Goal: Check status: Check status

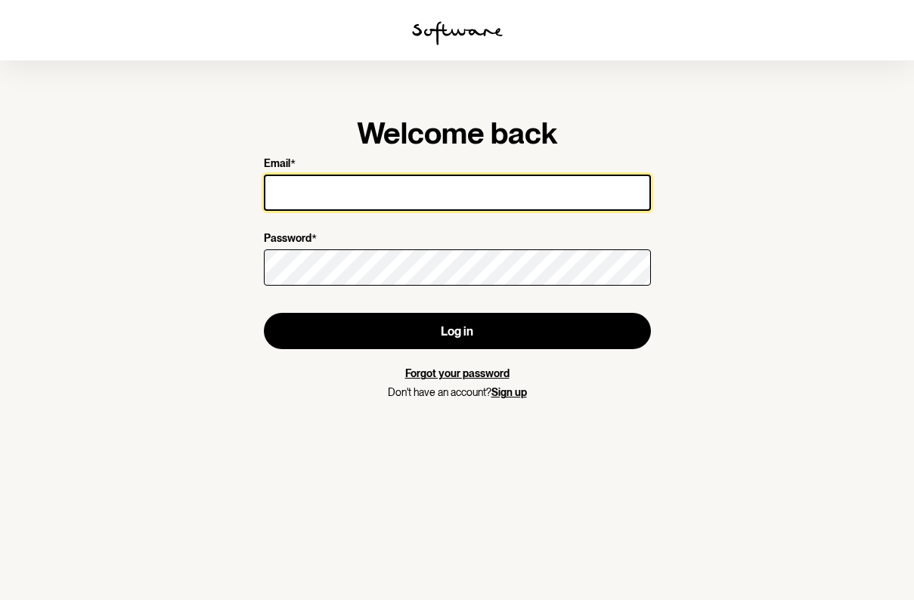
type input "[EMAIL_ADDRESS][DOMAIN_NAME]"
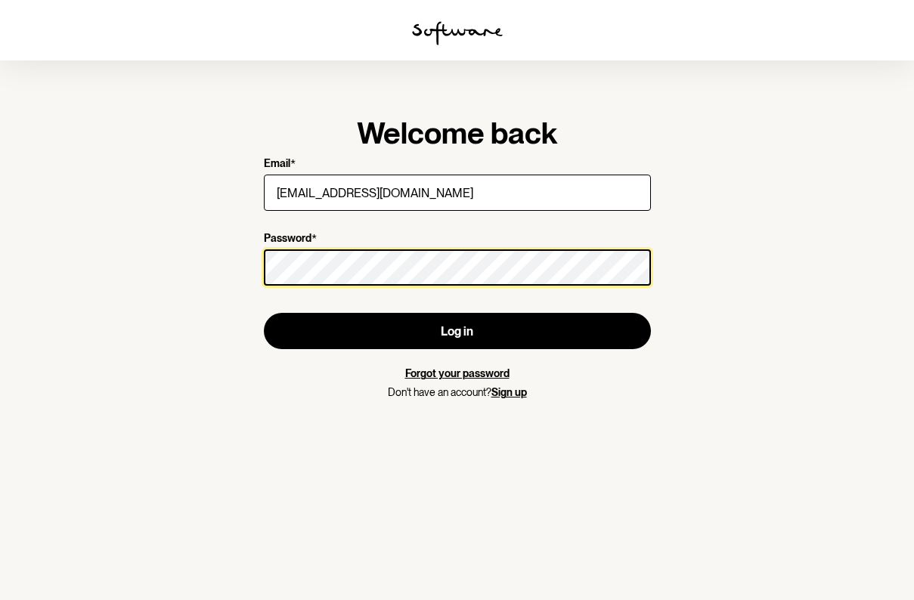
click at [457, 331] on button "Log in" at bounding box center [457, 331] width 387 height 36
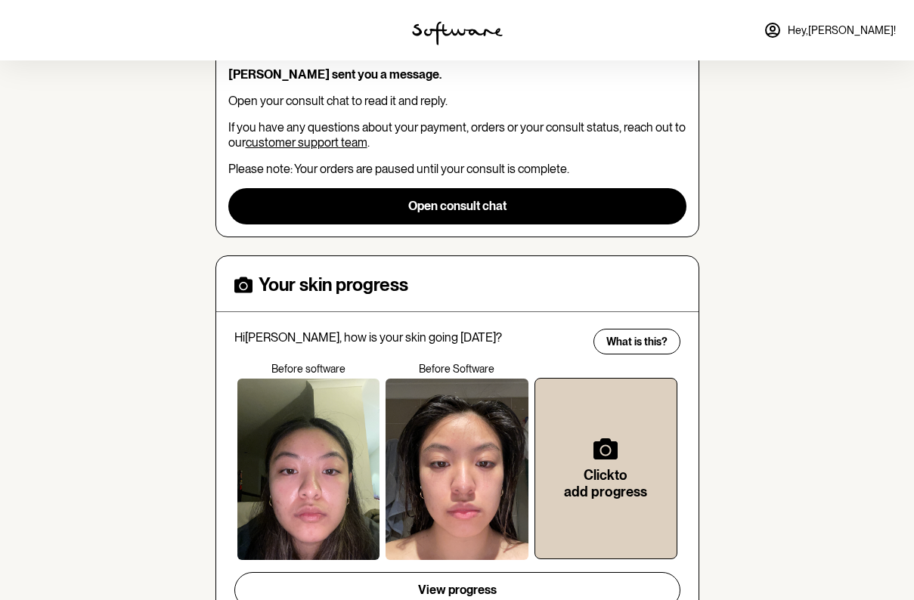
scroll to position [389, 0]
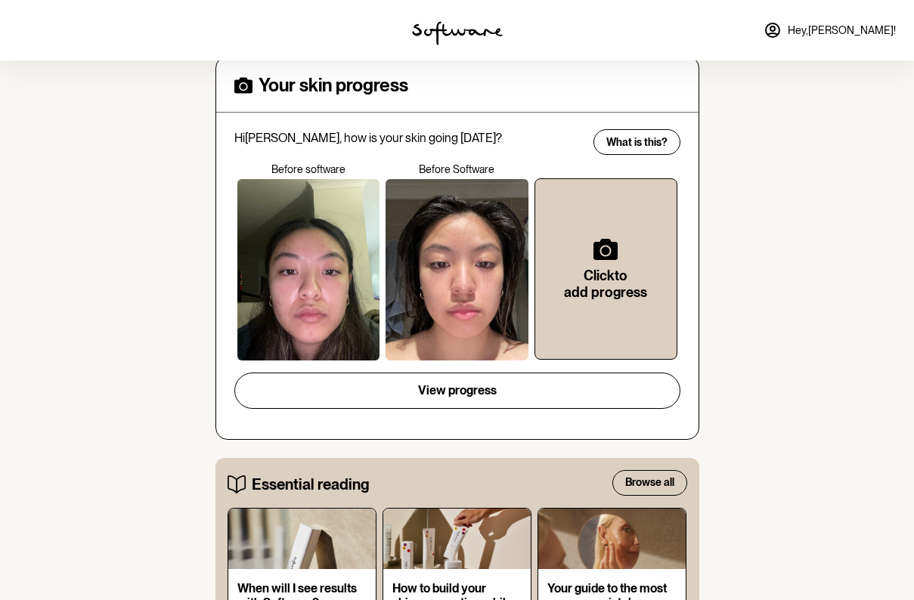
click at [314, 316] on div at bounding box center [308, 269] width 143 height 181
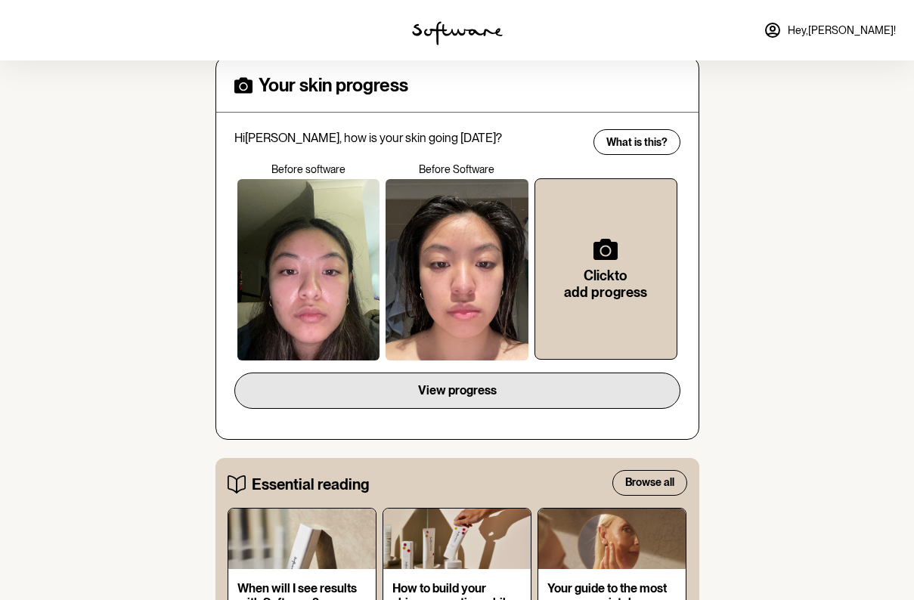
click at [400, 403] on button "View progress" at bounding box center [457, 391] width 446 height 36
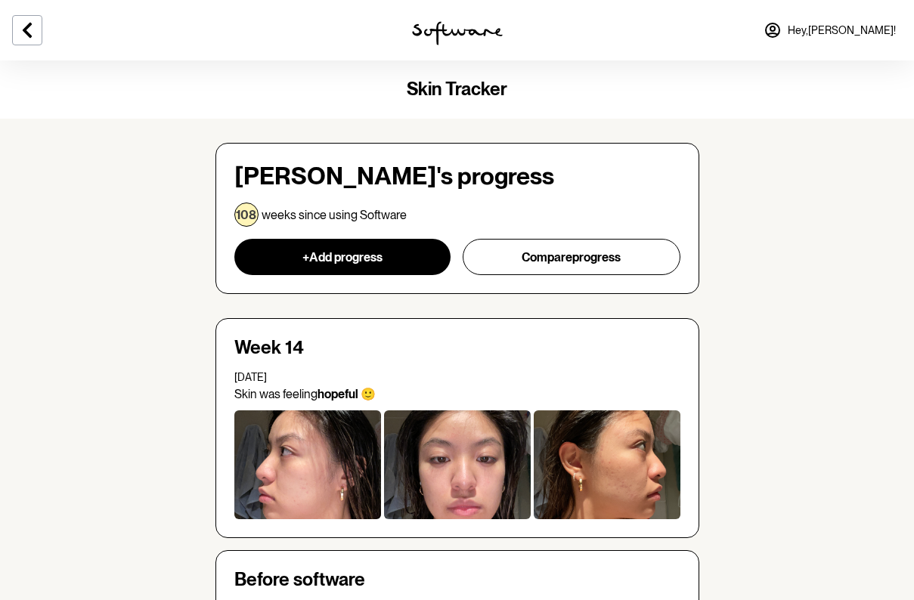
click at [627, 478] on div at bounding box center [607, 464] width 147 height 109
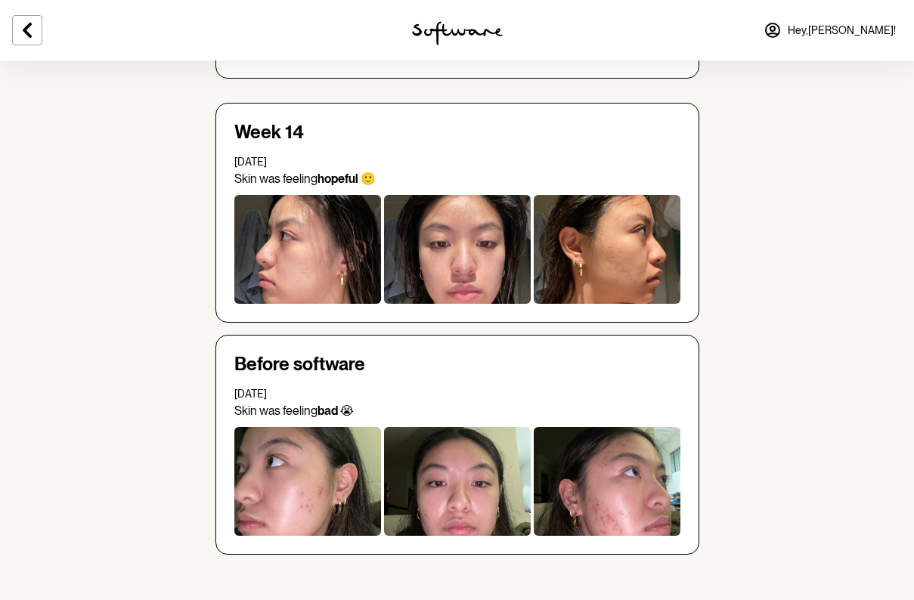
scroll to position [215, 0]
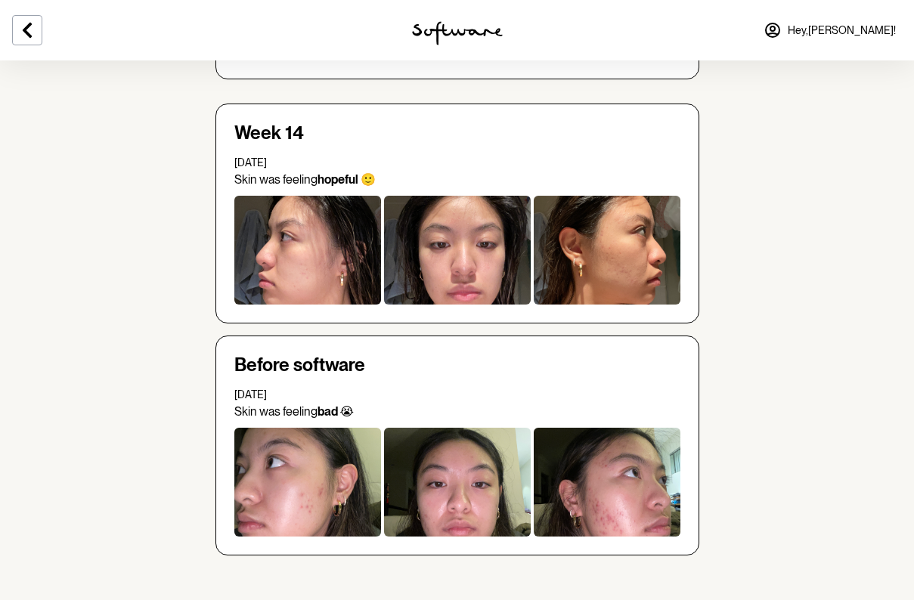
click at [651, 478] on div at bounding box center [607, 482] width 147 height 109
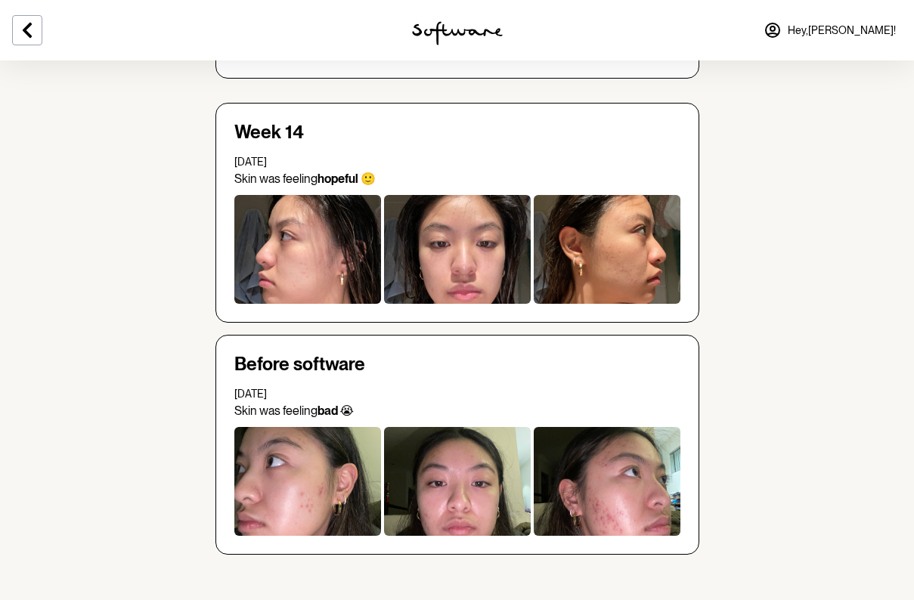
click at [617, 459] on div at bounding box center [607, 481] width 147 height 109
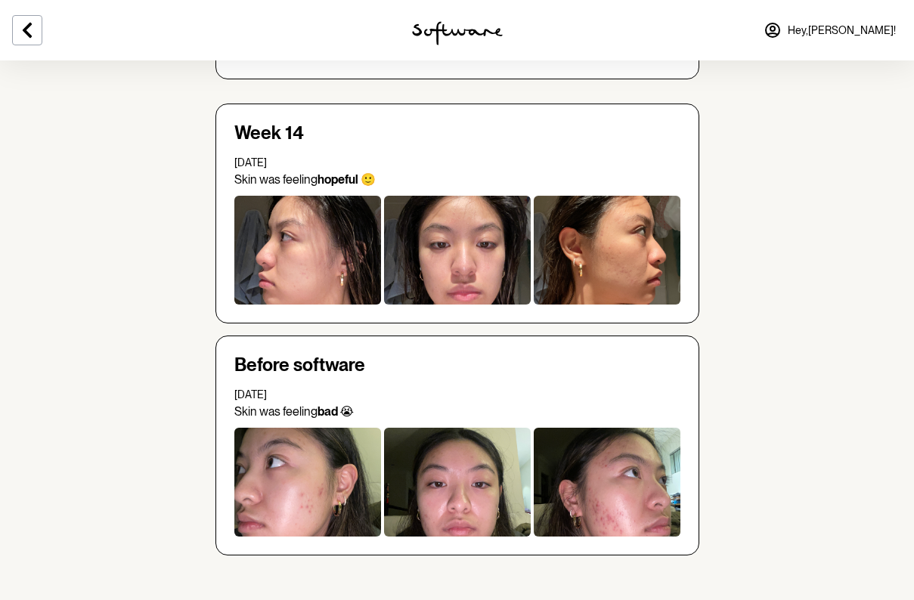
click at [617, 459] on div at bounding box center [607, 482] width 147 height 109
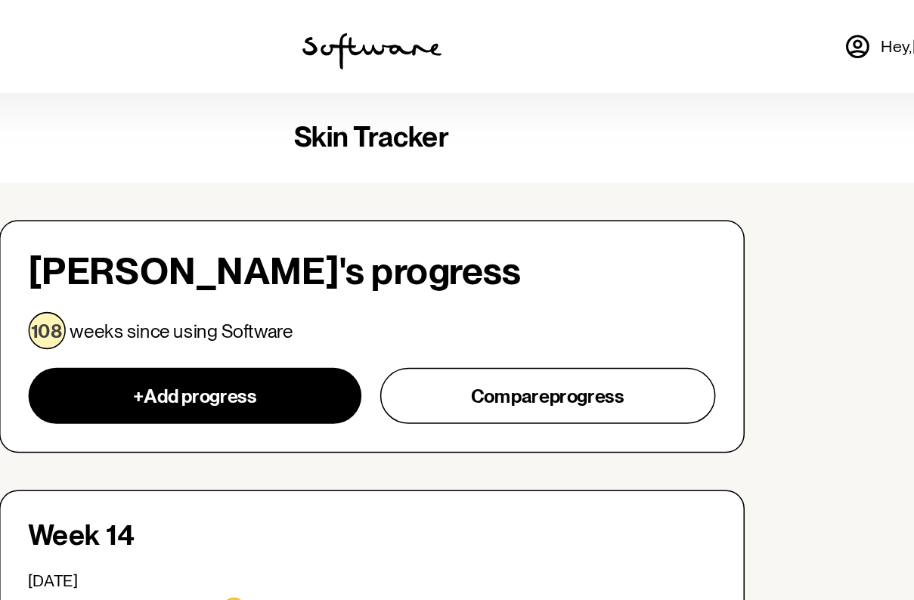
scroll to position [0, 0]
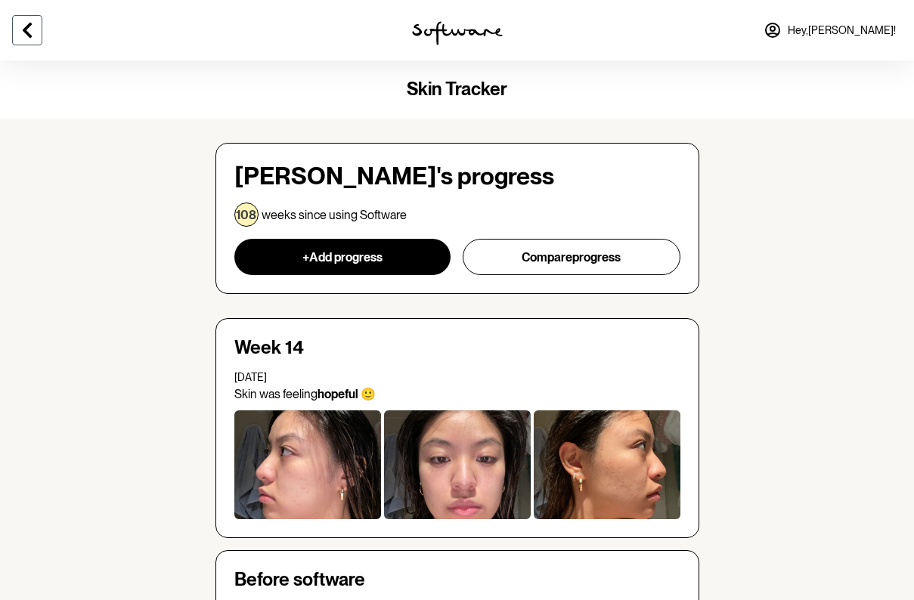
click at [35, 31] on icon at bounding box center [27, 30] width 18 height 18
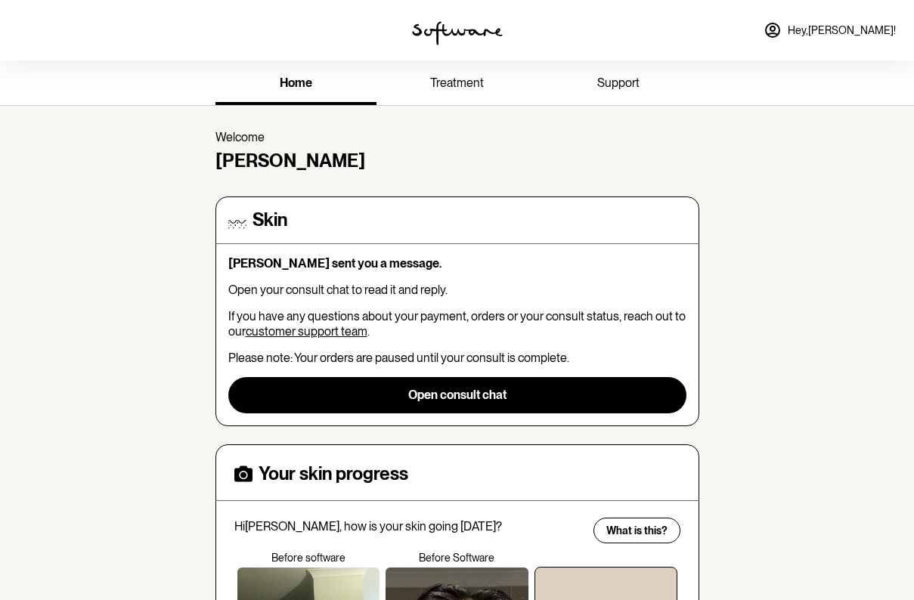
click at [474, 89] on span "treatment" at bounding box center [457, 83] width 54 height 14
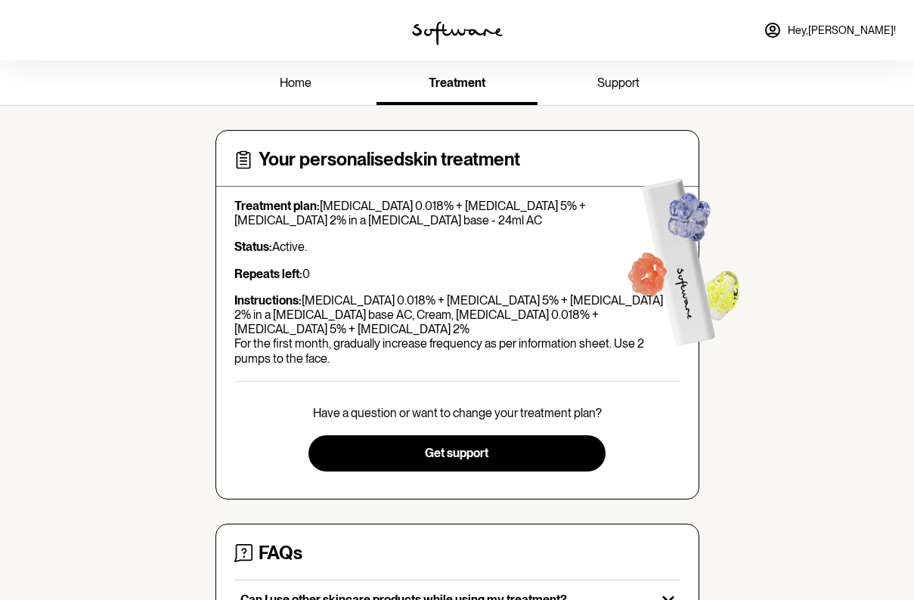
click at [306, 96] on link "home" at bounding box center [295, 84] width 161 height 42
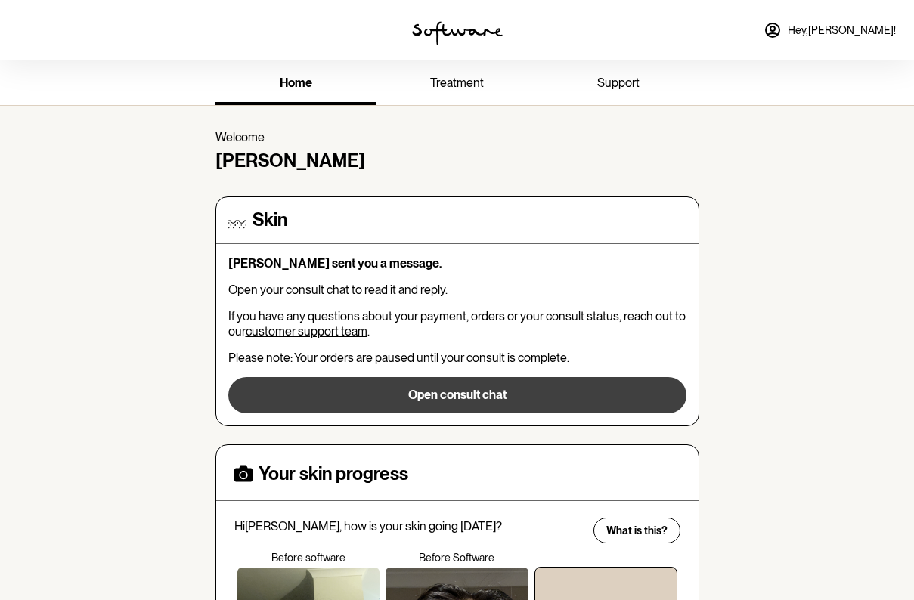
click at [417, 377] on button "Open consult chat" at bounding box center [457, 395] width 458 height 36
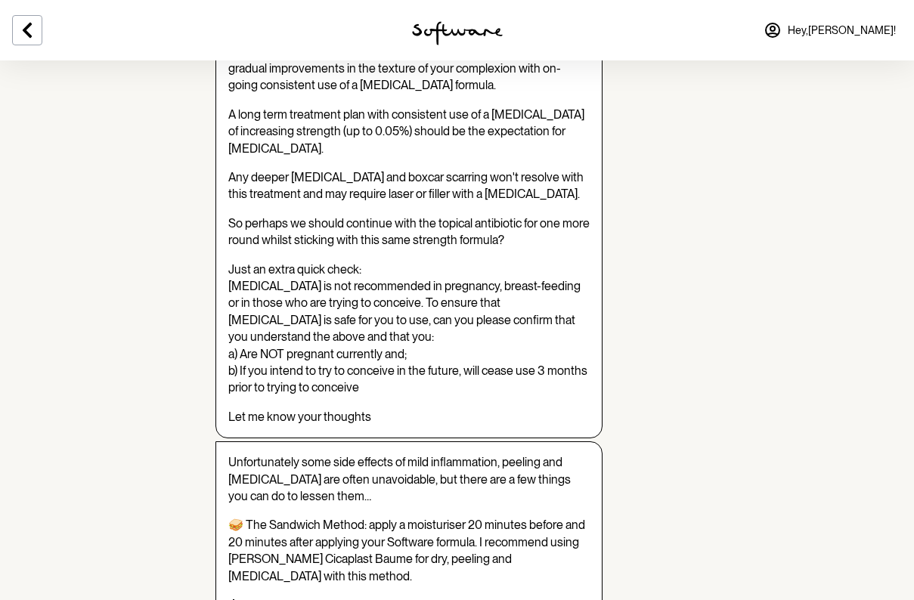
scroll to position [287, 0]
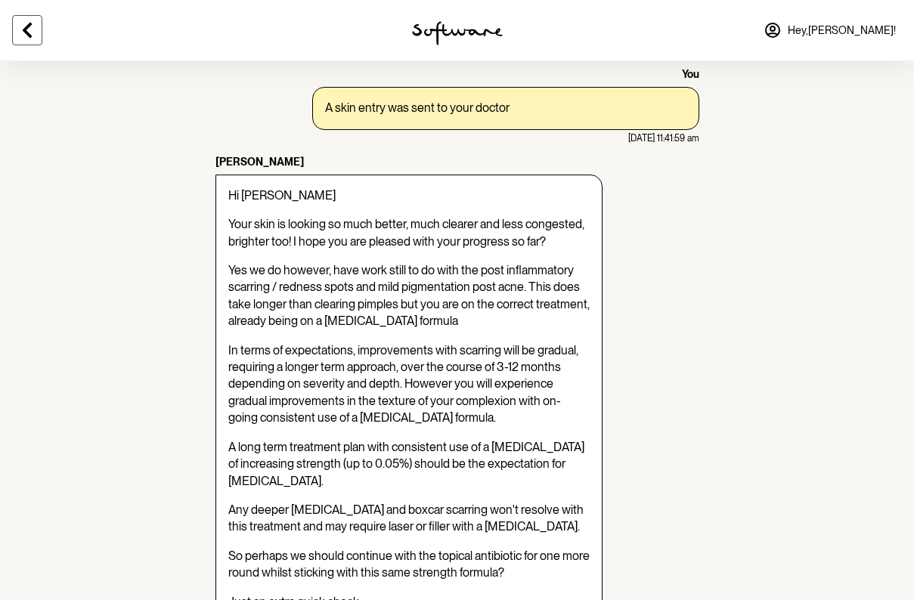
click at [36, 37] on button at bounding box center [27, 30] width 30 height 30
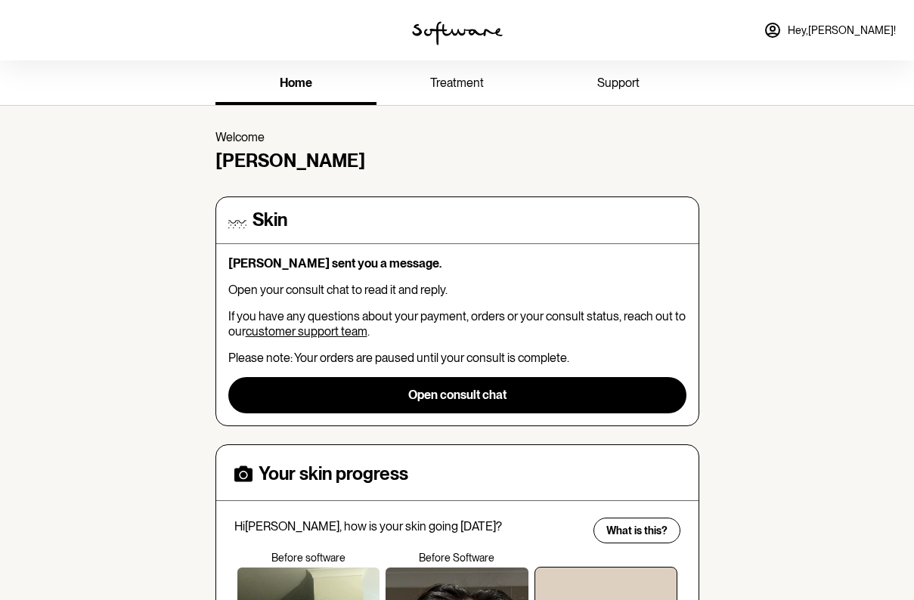
click at [460, 82] on span "treatment" at bounding box center [457, 83] width 54 height 14
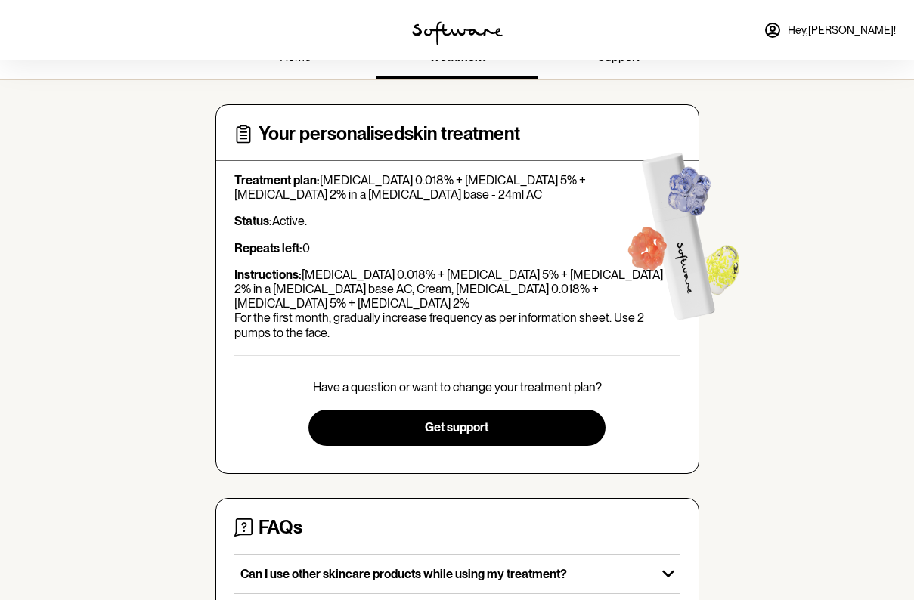
scroll to position [28, 0]
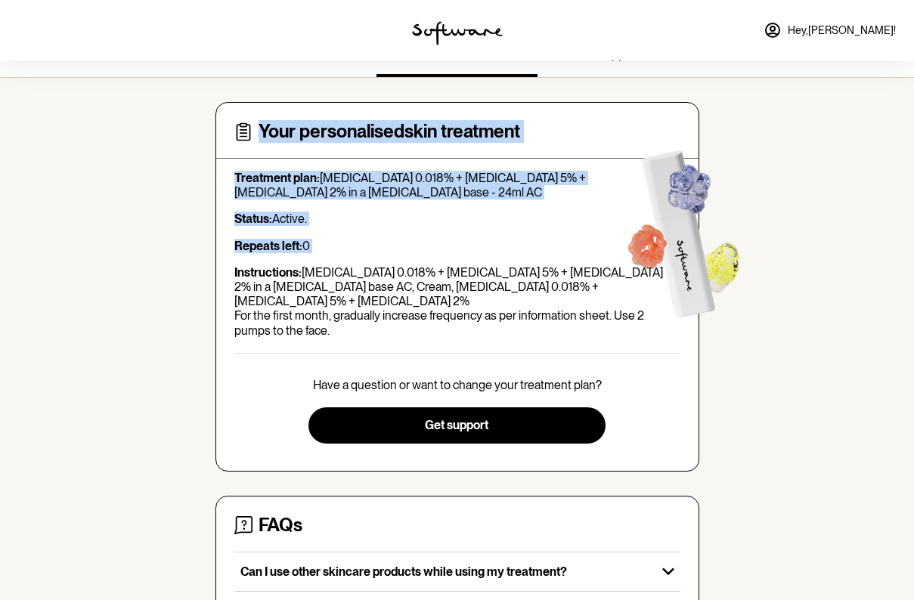
drag, startPoint x: 602, startPoint y: 262, endPoint x: 626, endPoint y: 265, distance: 23.6
click at [626, 265] on div "Your personalised skin treatment Treatment plan: [MEDICAL_DATA] 0.018% + [MEDIC…" at bounding box center [457, 287] width 484 height 370
click at [626, 265] on img at bounding box center [681, 229] width 170 height 217
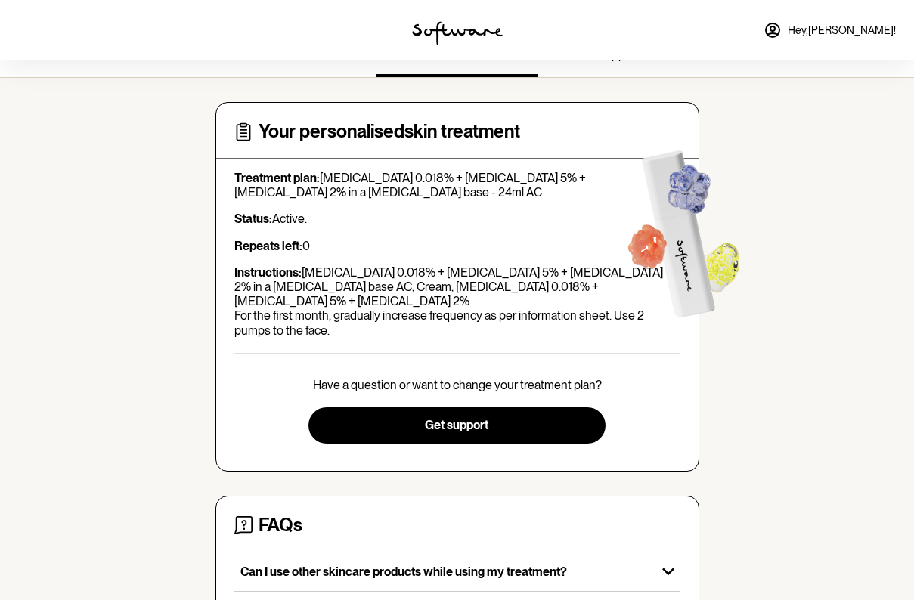
click at [500, 175] on p "Treatment plan: [MEDICAL_DATA] 0.018% + [MEDICAL_DATA] 5% + [MEDICAL_DATA] 2% i…" at bounding box center [457, 185] width 446 height 29
drag, startPoint x: 514, startPoint y: 181, endPoint x: 595, endPoint y: 183, distance: 80.9
click at [595, 183] on p "Treatment plan: [MEDICAL_DATA] 0.018% + [MEDICAL_DATA] 5% + [MEDICAL_DATA] 2% i…" at bounding box center [457, 185] width 446 height 29
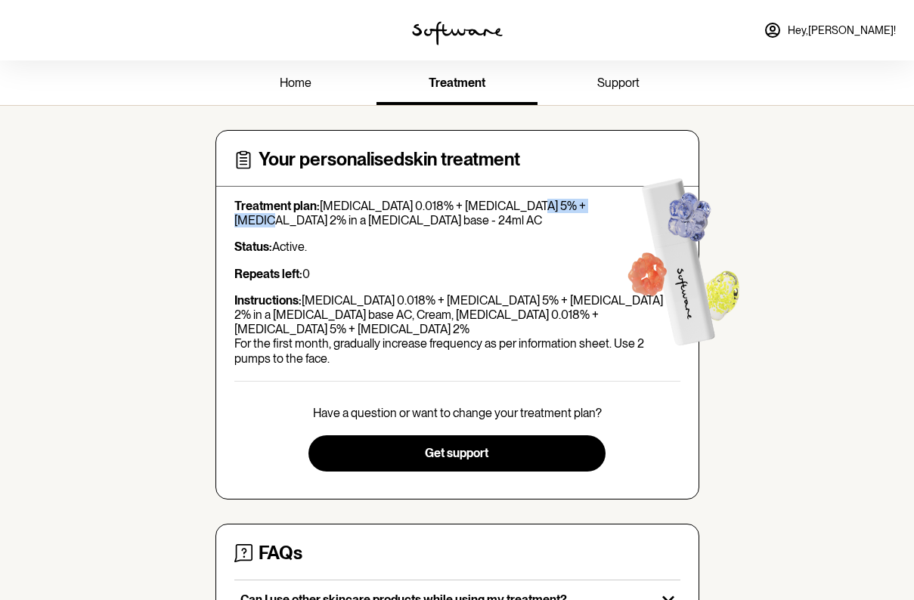
scroll to position [0, 0]
